Goal: Download file/media

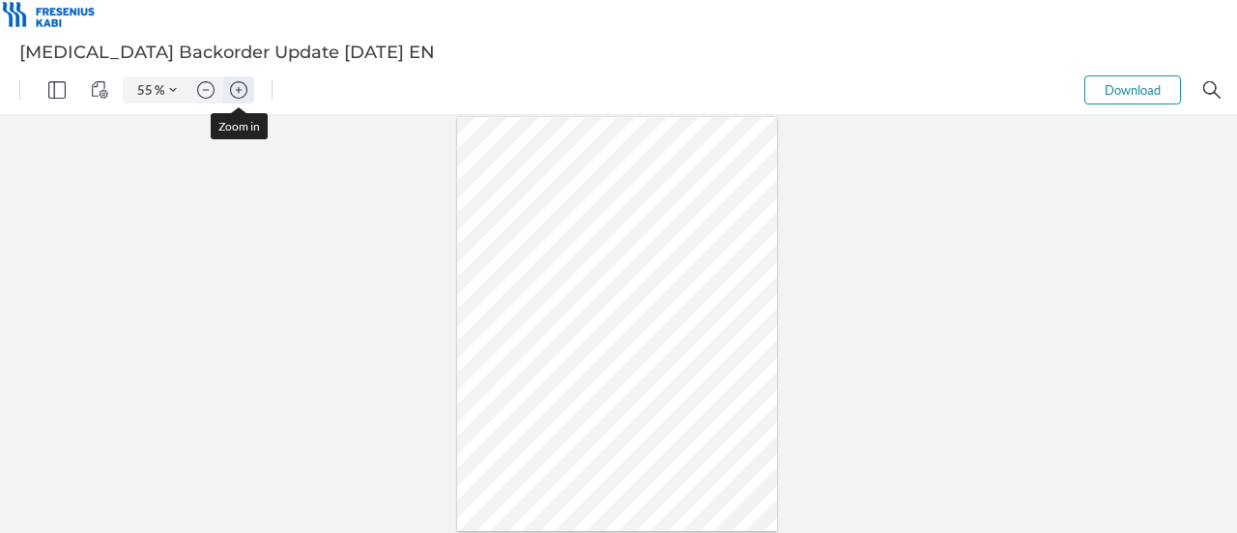
click at [231, 84] on img "Zoom in" at bounding box center [238, 89] width 17 height 17
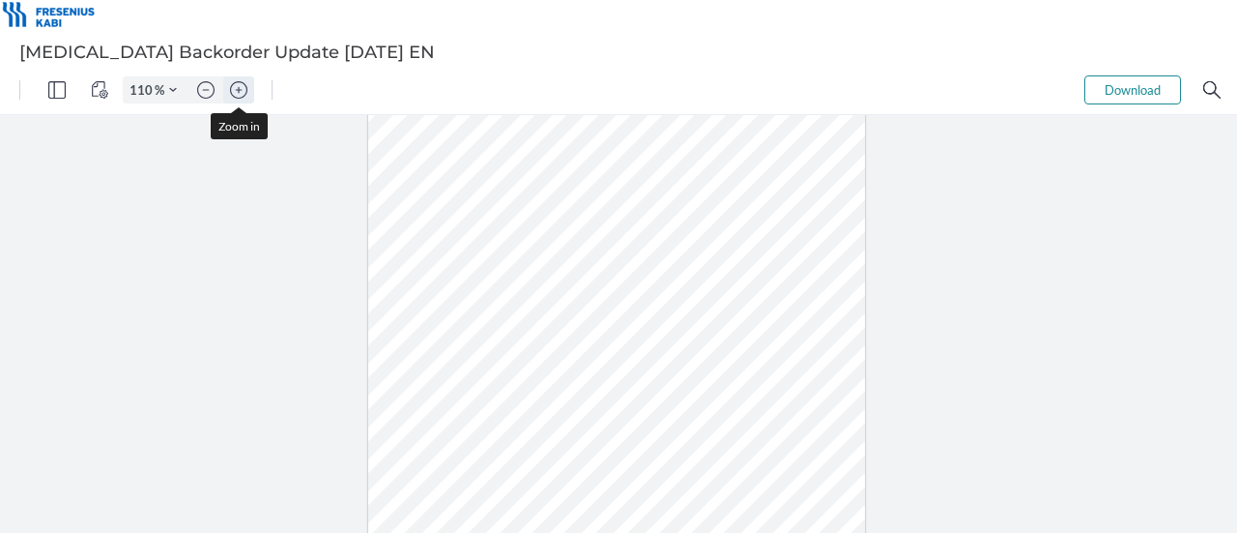
click at [231, 84] on img "Zoom in" at bounding box center [238, 89] width 17 height 17
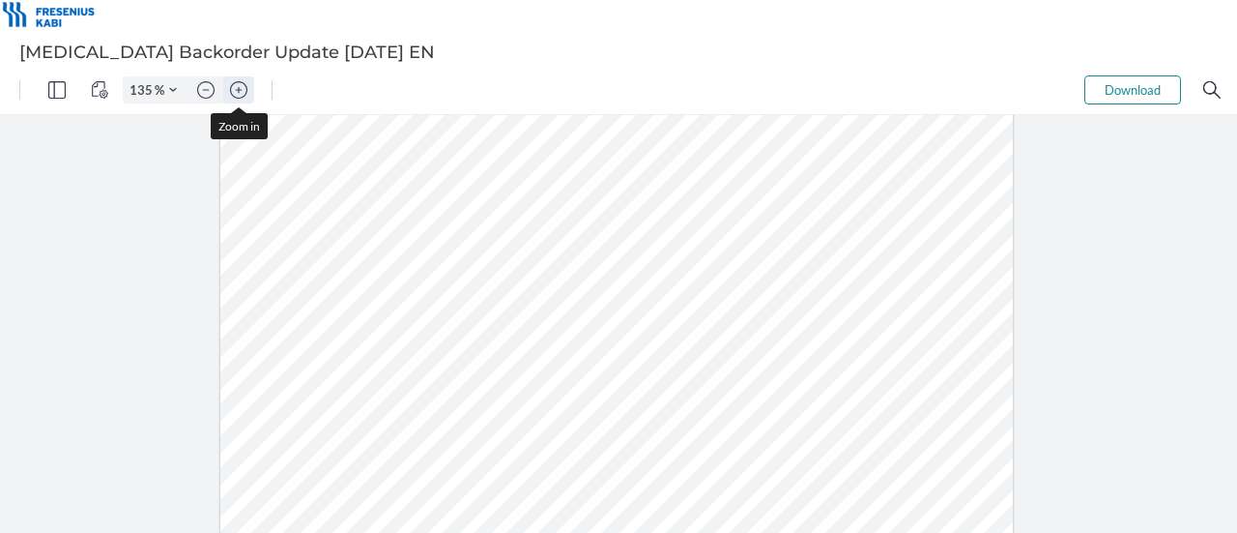
type input "160"
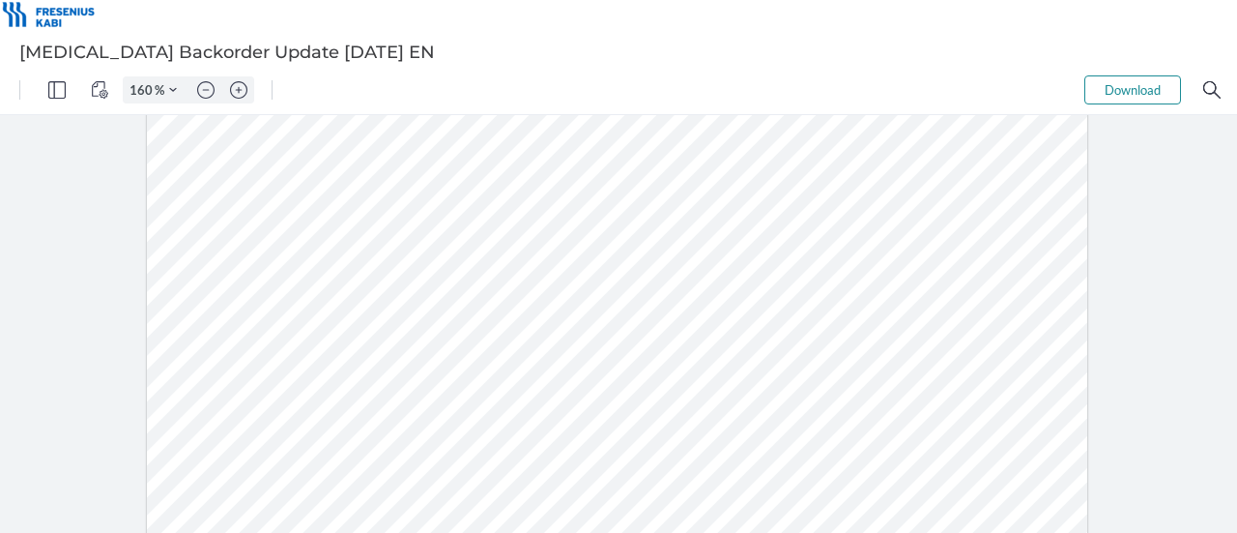
drag, startPoint x: 385, startPoint y: 376, endPoint x: 323, endPoint y: 372, distance: 62.0
click at [323, 372] on div at bounding box center [617, 372] width 941 height 1218
click at [404, 171] on div at bounding box center [617, 372] width 941 height 1218
click at [379, 375] on div at bounding box center [617, 372] width 941 height 1218
drag, startPoint x: 386, startPoint y: 378, endPoint x: 340, endPoint y: 382, distance: 45.6
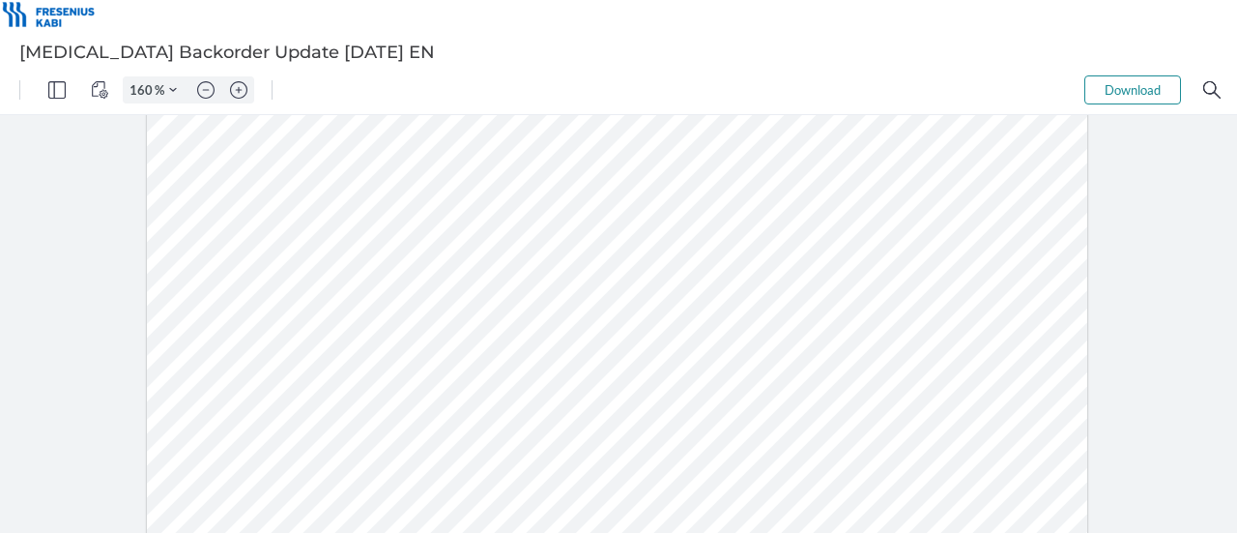
click at [340, 382] on div at bounding box center [617, 372] width 941 height 1218
click at [632, 210] on div at bounding box center [617, 372] width 941 height 1218
drag, startPoint x: 398, startPoint y: 376, endPoint x: 330, endPoint y: 367, distance: 69.2
click at [330, 367] on div at bounding box center [617, 372] width 941 height 1218
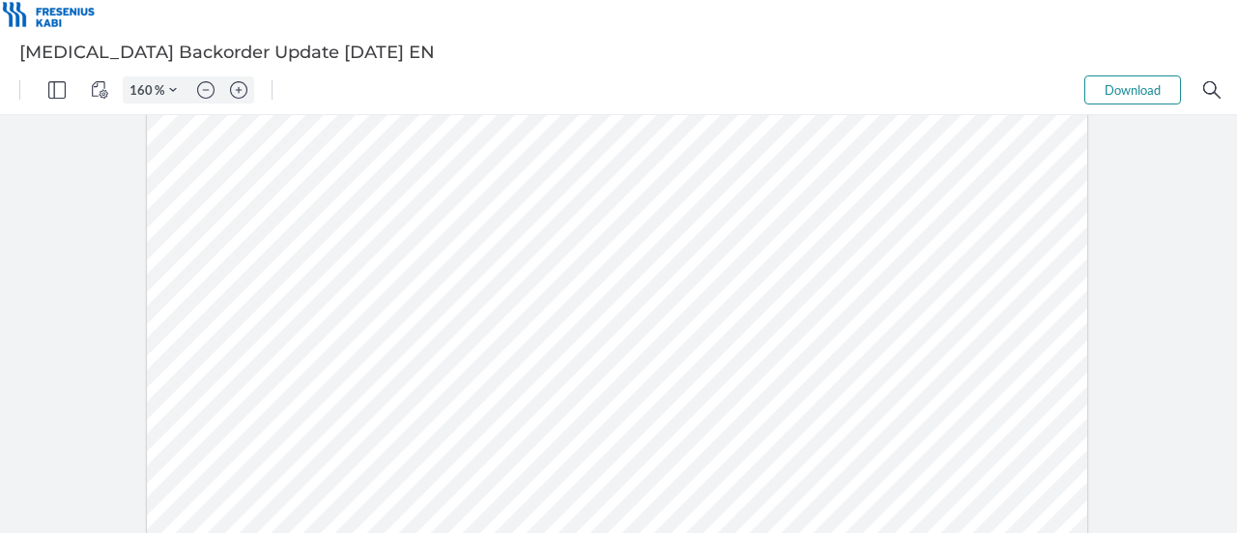
drag, startPoint x: 302, startPoint y: 380, endPoint x: 240, endPoint y: 379, distance: 61.9
click at [240, 379] on div at bounding box center [617, 372] width 941 height 1218
click at [310, 376] on div at bounding box center [617, 372] width 941 height 1218
drag, startPoint x: 308, startPoint y: 377, endPoint x: 220, endPoint y: 377, distance: 88.0
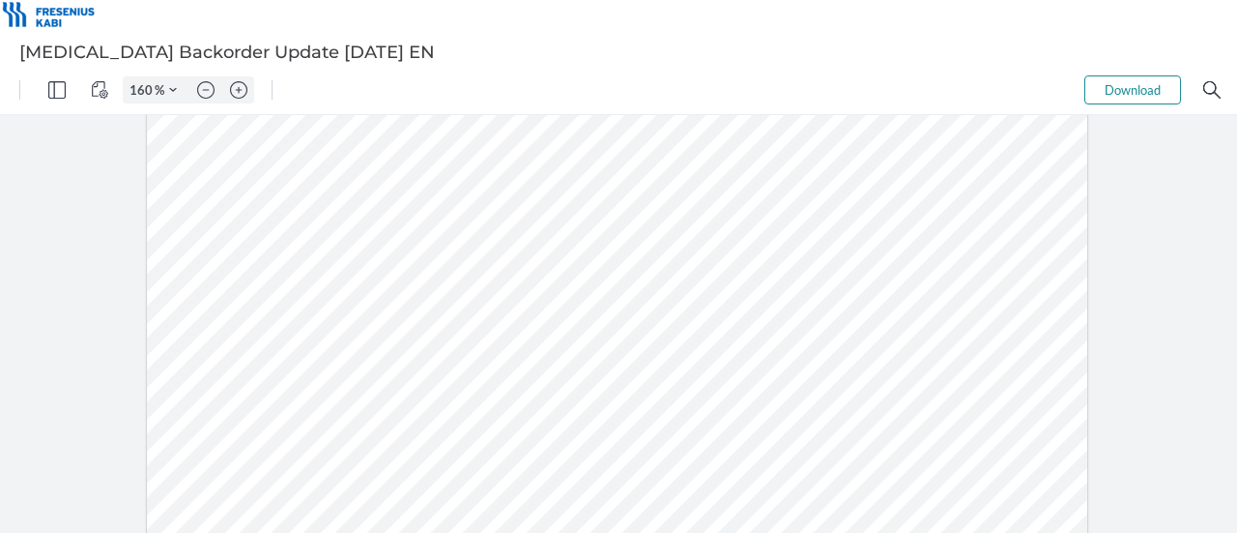
click at [220, 377] on div at bounding box center [617, 372] width 941 height 1218
click at [1083, 86] on div at bounding box center [686, 90] width 796 height 48
drag, startPoint x: 1088, startPoint y: 86, endPoint x: 1124, endPoint y: 103, distance: 39.8
click at [1124, 103] on button "Download" at bounding box center [1132, 89] width 97 height 29
click at [1123, 96] on button "Download" at bounding box center [1132, 89] width 97 height 29
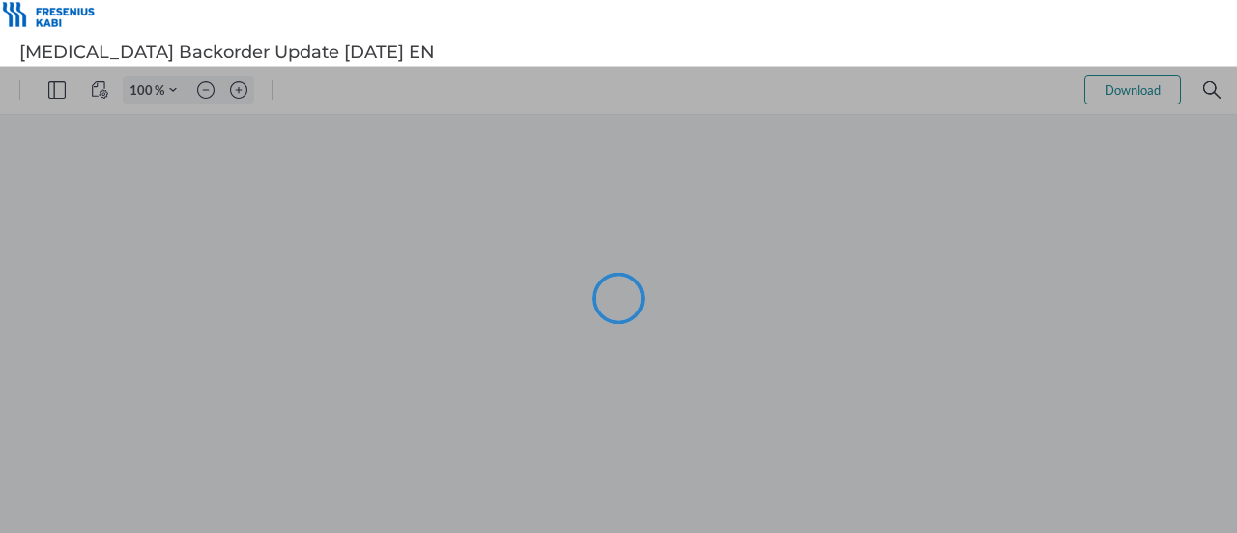
type input "55"
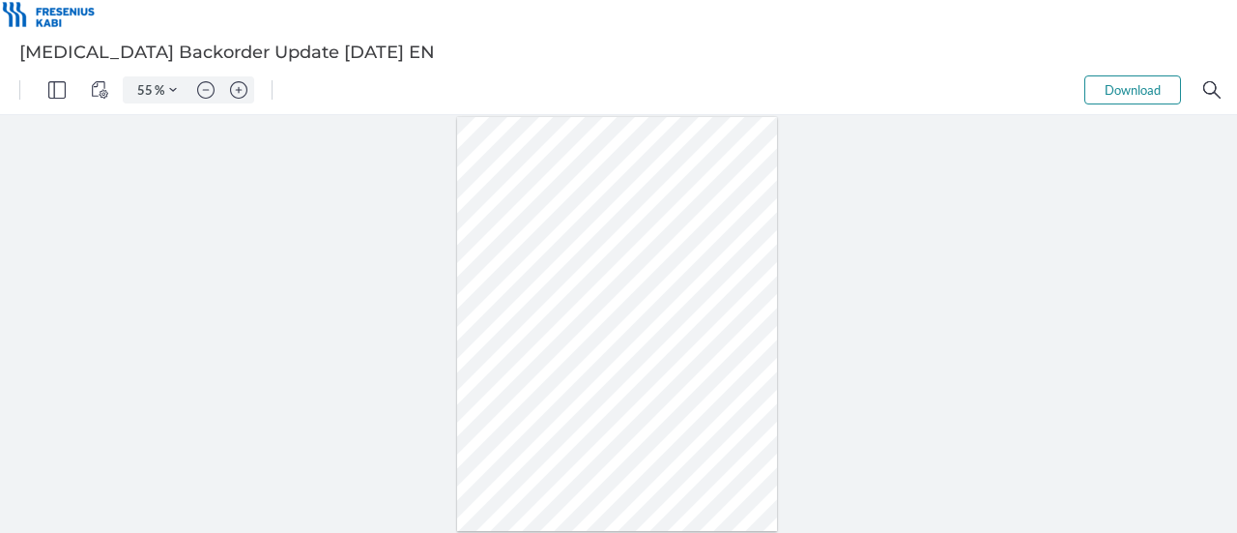
click at [876, 425] on div at bounding box center [618, 324] width 1237 height 418
